Goal: Task Accomplishment & Management: Use online tool/utility

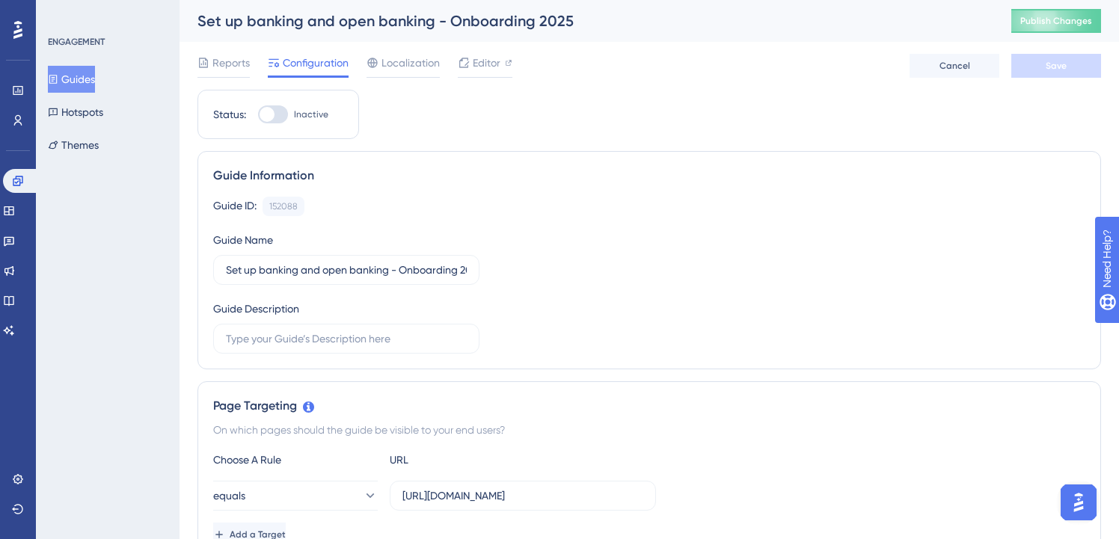
click at [82, 68] on button "Guides" at bounding box center [71, 79] width 47 height 27
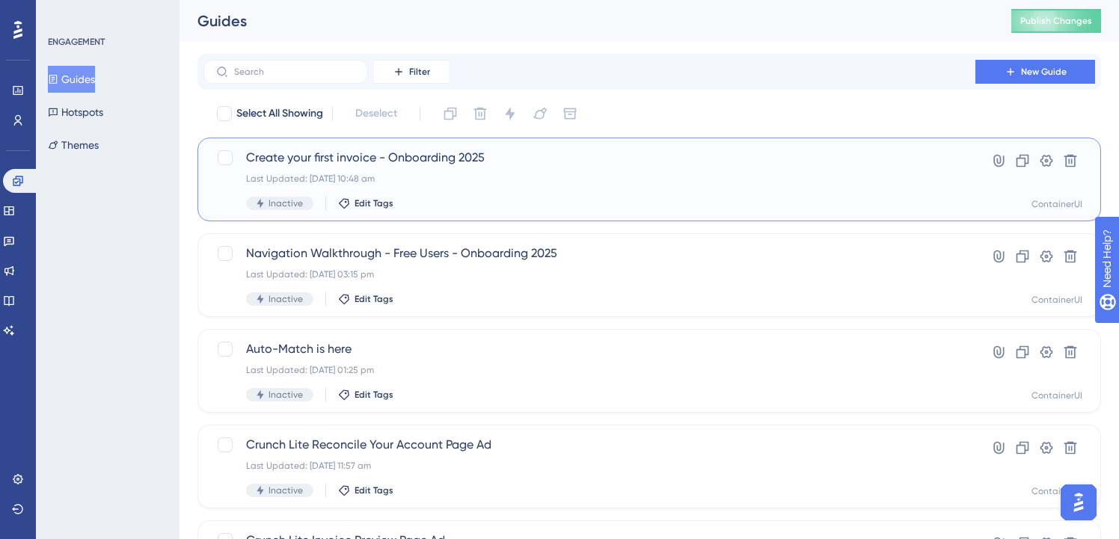
click at [470, 159] on span "Create your first invoice - Onboarding 2025" at bounding box center [589, 158] width 686 height 18
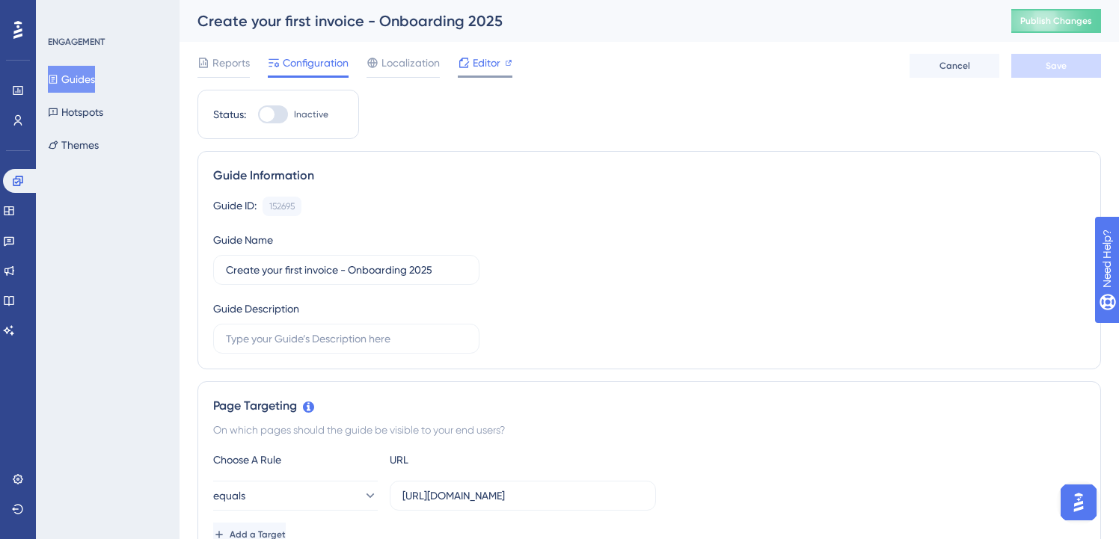
click at [481, 68] on span "Editor" at bounding box center [487, 63] width 28 height 18
